Goal: Check status: Check status

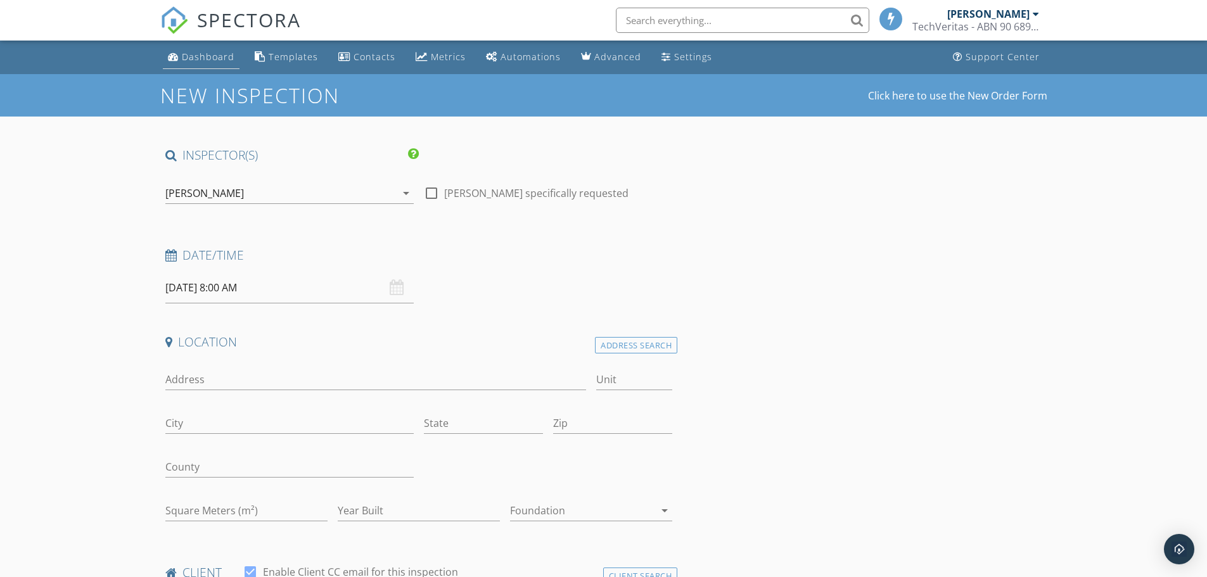
click at [193, 61] on div "Dashboard" at bounding box center [208, 57] width 53 height 12
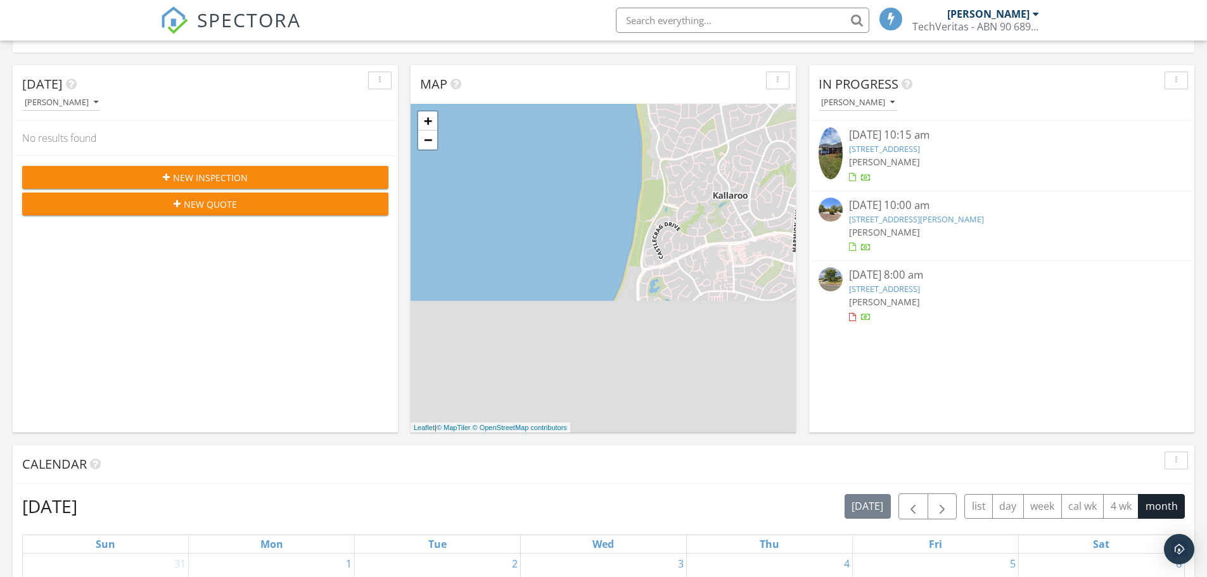
scroll to position [100, 0]
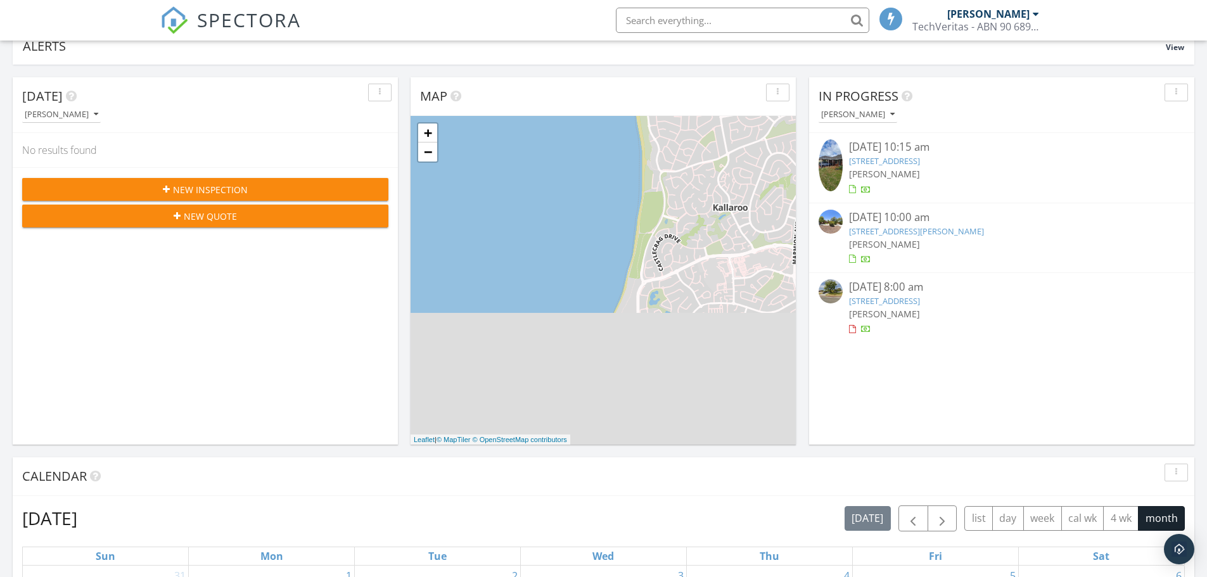
click at [866, 328] on div at bounding box center [866, 331] width 10 height 10
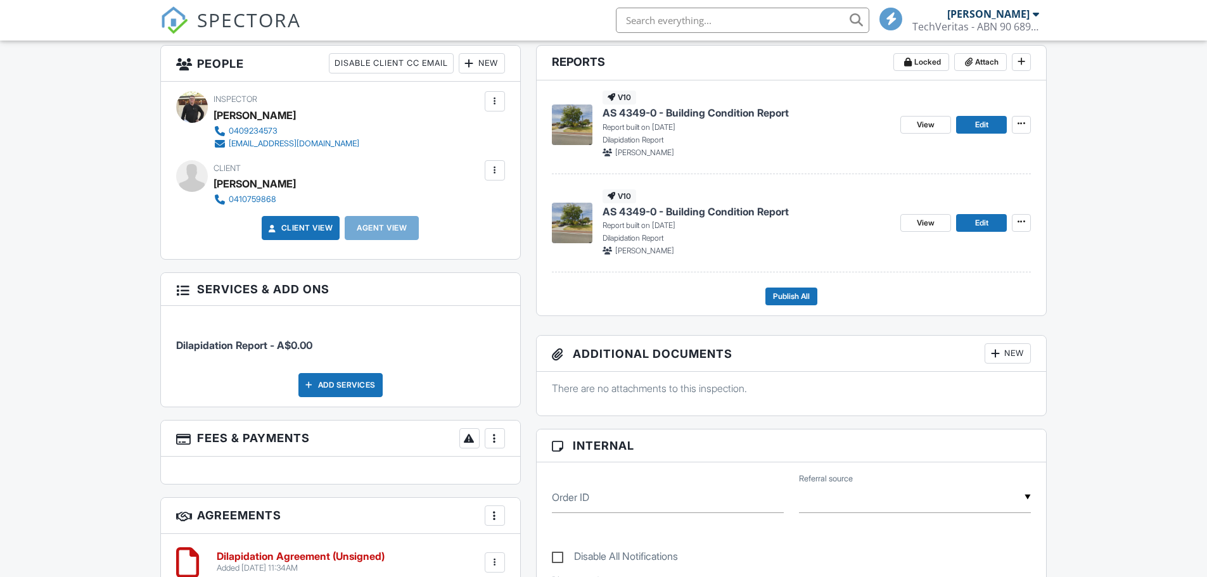
scroll to position [263, 0]
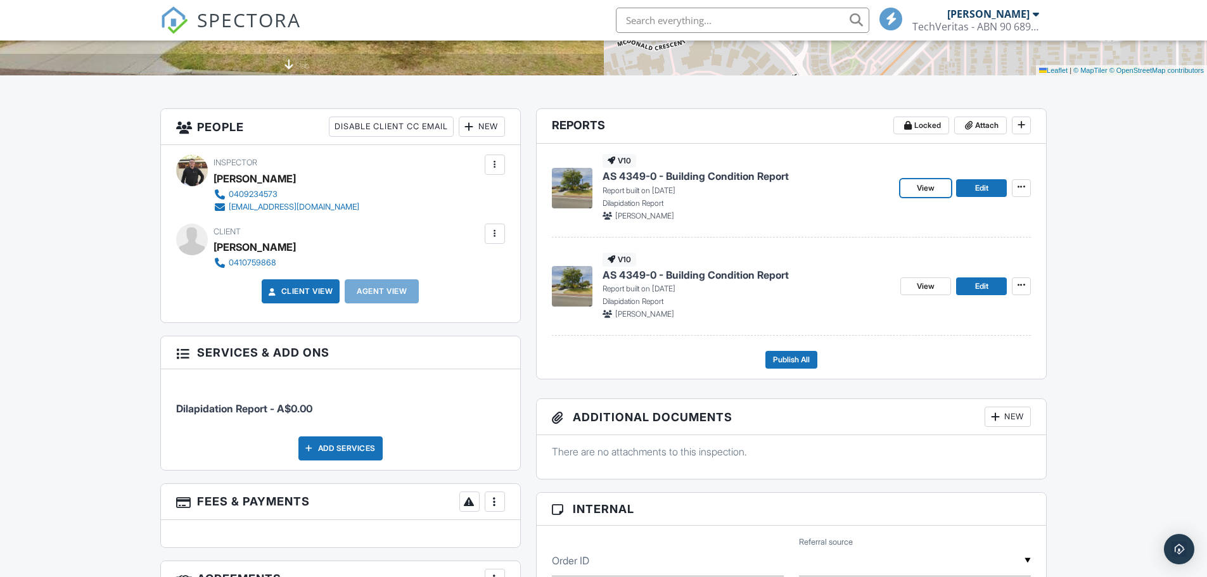
click at [911, 183] on link "View" at bounding box center [925, 188] width 51 height 18
